Goal: Information Seeking & Learning: Learn about a topic

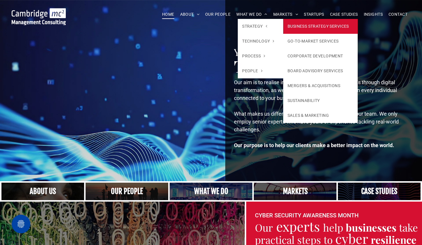
click at [307, 29] on link "BUSINESS STRATEGY SERVICES" at bounding box center [320, 26] width 75 height 15
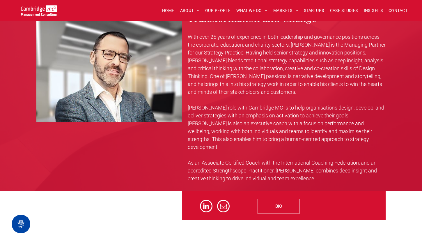
scroll to position [1048, 0]
